Goal: Transaction & Acquisition: Purchase product/service

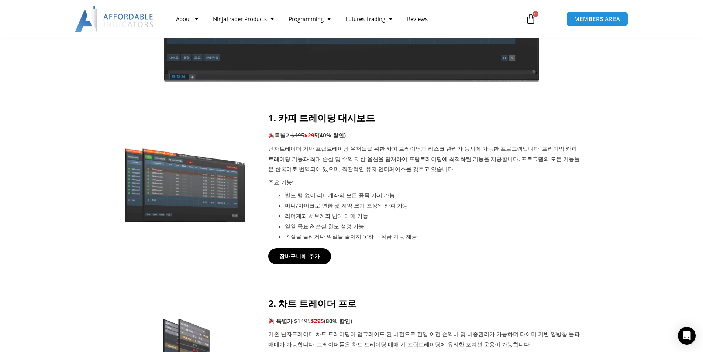
scroll to position [258, 0]
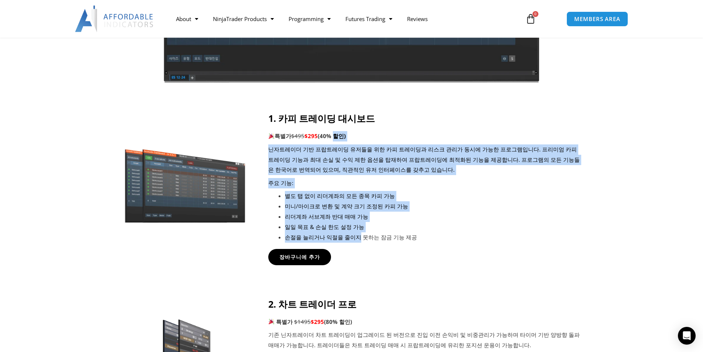
drag, startPoint x: 355, startPoint y: 238, endPoint x: 341, endPoint y: 129, distance: 109.7
click at [341, 130] on div "1. 카피 트레이딩 대시보드 특별가 $495 $295 (40% 할인) 닌자트레이더 기반 프랍트레이딩 유저들을 위한 카피 트레이딩과 리스크 관리…" at bounding box center [425, 178] width 314 height 130
click at [367, 166] on p "닌자트레이더 기반 프랍트레이딩 유저들을 위한 카피 트레이딩과 리스크 관리가 동시에 가능한 프로그램입니다. 프리미엄 카피 트레이딩 기능과 최대 …" at bounding box center [425, 159] width 314 height 31
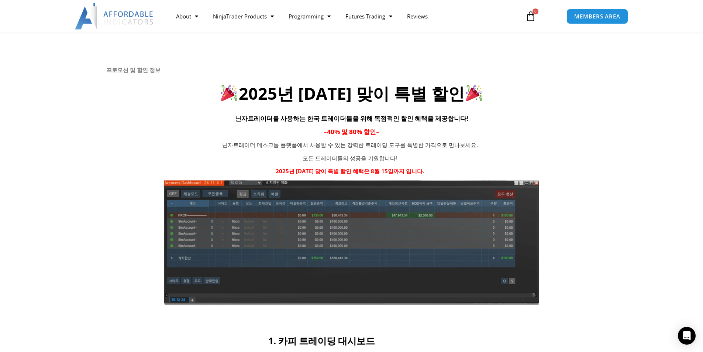
scroll to position [0, 0]
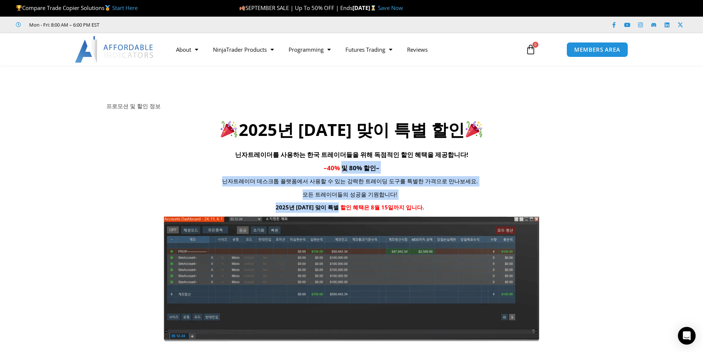
drag, startPoint x: 349, startPoint y: 209, endPoint x: 343, endPoint y: 155, distance: 55.0
click at [343, 158] on div "프로모션 및 할인 정보 2025년 광복절 맞이 특별 할인 닌자트레이더를 사용하는 한국 트레이더들을 위해 독점적인 할인 혜택을 제공합니다! – …" at bounding box center [351, 222] width 491 height 239
click at [420, 194] on p "모든 트레이더들의 성공을 기원합니다!" at bounding box center [350, 194] width 303 height 10
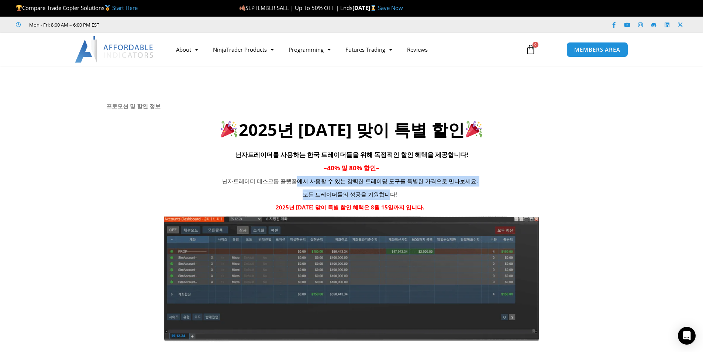
drag, startPoint x: 387, startPoint y: 195, endPoint x: 302, endPoint y: 179, distance: 87.1
click at [302, 179] on div "닌자트레이더 데스크톱 플랫폼에서 사용할 수 있는 강력한 트레이딩 도구를 특별한 가격으로 만나보세요. 모든 트레이더들의 성공을 기원합니다! 20…" at bounding box center [350, 194] width 488 height 37
click at [302, 179] on p "닌자트레이더 데스크톱 플랫폼에서 사용할 수 있는 강력한 트레이딩 도구를 특별한 가격으로 만나보세요." at bounding box center [350, 181] width 303 height 10
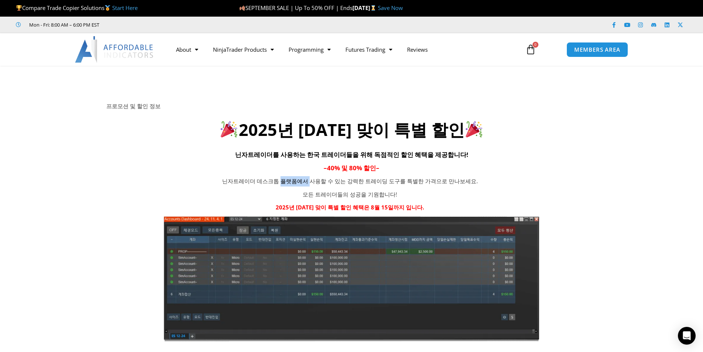
click at [302, 179] on p "닌자트레이더 데스크톱 플랫폼에서 사용할 수 있는 강력한 트레이딩 도구를 특별한 가격으로 만나보세요." at bounding box center [350, 181] width 303 height 10
click at [304, 183] on p "닌자트레이더 데스크톱 플랫폼에서 사용할 수 있는 강력한 트레이딩 도구를 특별한 가격으로 만나보세요." at bounding box center [350, 181] width 303 height 10
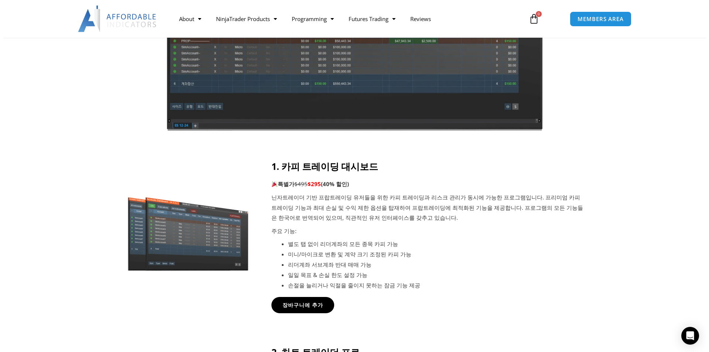
scroll to position [221, 0]
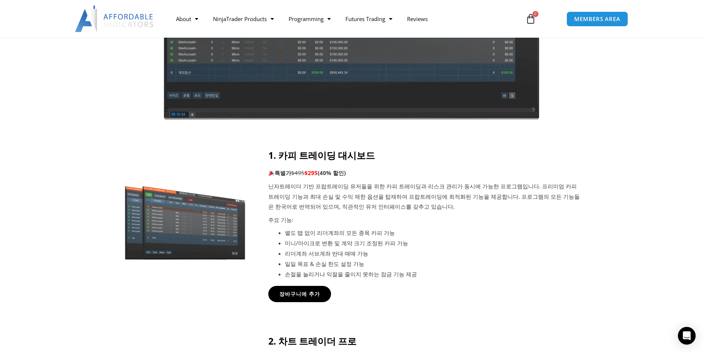
click at [313, 306] on div at bounding box center [351, 236] width 703 height 174
click at [306, 292] on span "장바구니에 추가" at bounding box center [299, 294] width 45 height 6
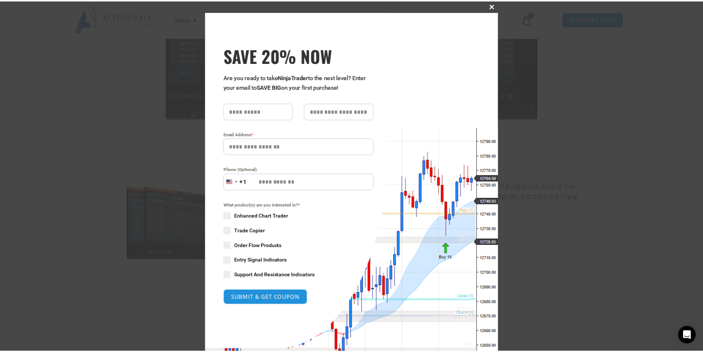
scroll to position [0, 0]
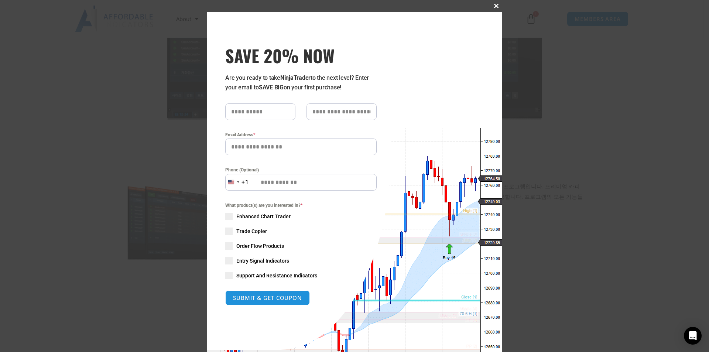
click at [494, 6] on span "SAVE 20% NOW popup" at bounding box center [496, 6] width 12 height 4
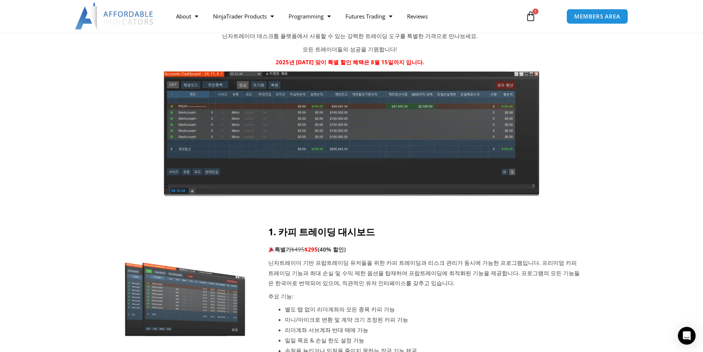
scroll to position [185, 0]
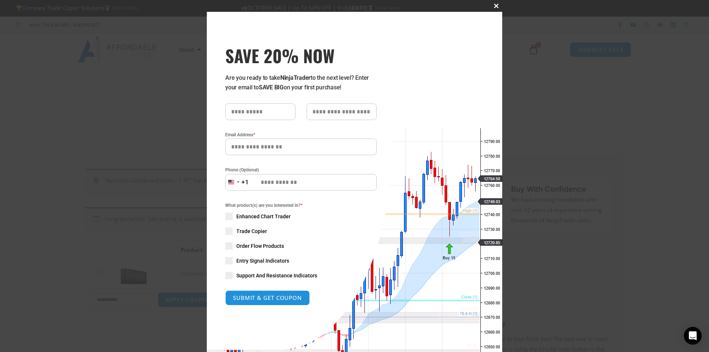
click at [491, 9] on button "Close this module" at bounding box center [496, 6] width 12 height 12
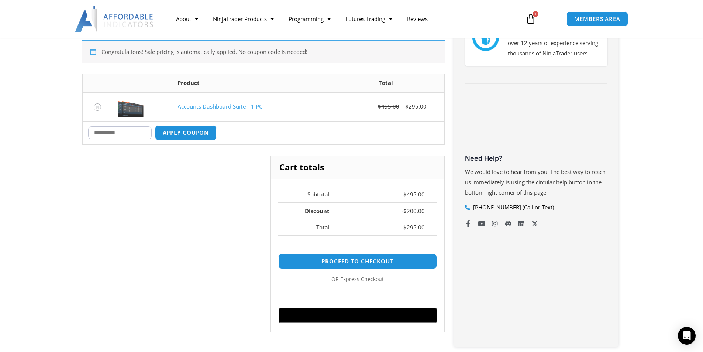
scroll to position [185, 0]
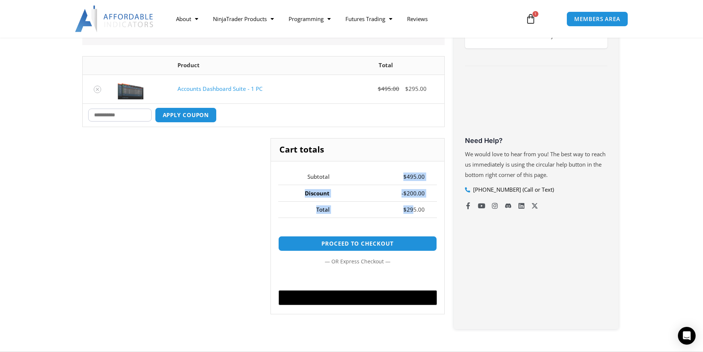
drag, startPoint x: 414, startPoint y: 206, endPoint x: 365, endPoint y: 170, distance: 60.2
click at [365, 170] on tbody "Subtotal $ 495.00 Discount - $ 200.00 Total $ 295.00" at bounding box center [357, 193] width 158 height 49
click at [365, 170] on td "$ 495.00" at bounding box center [389, 177] width 95 height 16
click at [421, 210] on bdi "$ 295.00" at bounding box center [413, 209] width 21 height 7
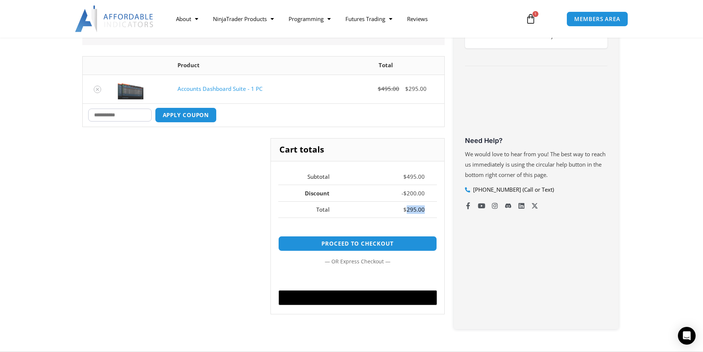
click at [427, 207] on td "$ 295.00" at bounding box center [389, 209] width 95 height 17
drag, startPoint x: 425, startPoint y: 208, endPoint x: 290, endPoint y: 165, distance: 142.7
click at [290, 165] on div "Cart totals Subtotal $ 495.00 Discount - $ 200.00 Total $ 295.00 Proceed to che…" at bounding box center [357, 226] width 174 height 176
click at [289, 166] on div "Cart totals Subtotal $ 495.00 Discount - $ 200.00 Total $ 295.00 Proceed to che…" at bounding box center [357, 226] width 174 height 176
drag, startPoint x: 304, startPoint y: 172, endPoint x: 425, endPoint y: 216, distance: 128.8
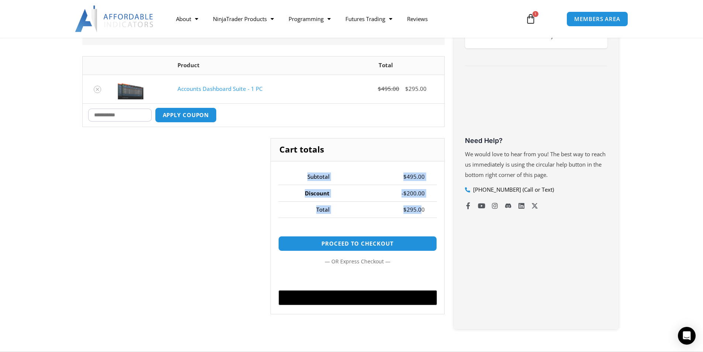
click at [424, 214] on tbody "Subtotal $ 495.00 Discount - $ 200.00 Total $ 295.00" at bounding box center [357, 193] width 158 height 49
click at [427, 211] on td "$ 295.00" at bounding box center [389, 209] width 95 height 17
click at [602, 199] on div "Buy With Confidence We have a strong foundation with over 12 years of experienc…" at bounding box center [536, 151] width 165 height 356
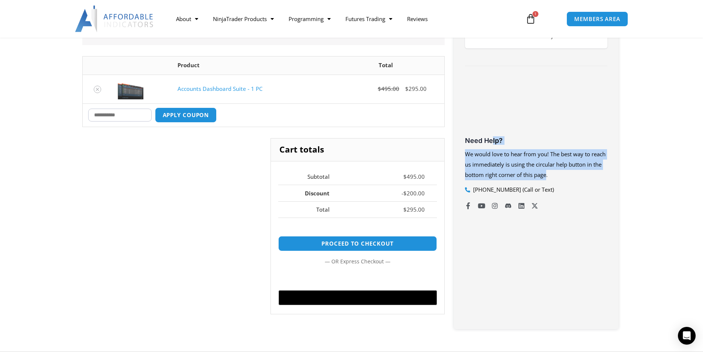
drag, startPoint x: 547, startPoint y: 174, endPoint x: 490, endPoint y: 145, distance: 63.5
click at [490, 145] on div "Buy With Confidence We have a strong foundation with over 12 years of experienc…" at bounding box center [536, 151] width 165 height 356
drag, startPoint x: 466, startPoint y: 143, endPoint x: 582, endPoint y: 186, distance: 123.4
click at [580, 186] on div "Buy With Confidence We have a strong foundation with over 12 years of experienc…" at bounding box center [536, 151] width 165 height 356
click at [584, 187] on li "[PHONE_NUMBER] (Call or Text)" at bounding box center [536, 190] width 142 height 10
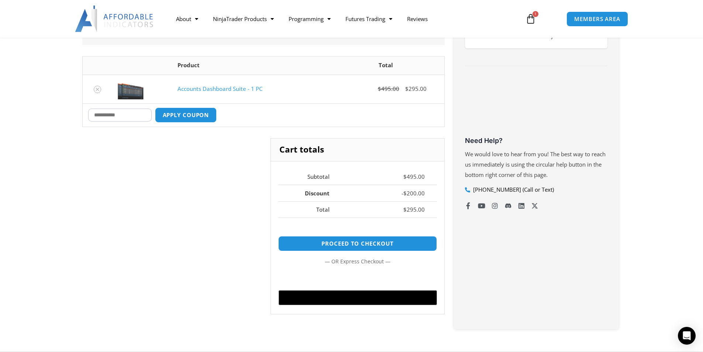
drag, startPoint x: 565, startPoint y: 213, endPoint x: 570, endPoint y: 144, distance: 69.6
click at [566, 159] on div "Buy With Confidence We have a strong foundation with over 12 years of experienc…" at bounding box center [536, 151] width 165 height 356
click at [570, 144] on h3 "Need Help?" at bounding box center [536, 140] width 142 height 8
click at [652, 65] on section "“Accounts Dashboard Suite – 1 PC” has been added to your cart. Continue shoppin…" at bounding box center [351, 154] width 703 height 393
